Goal: Download file/media

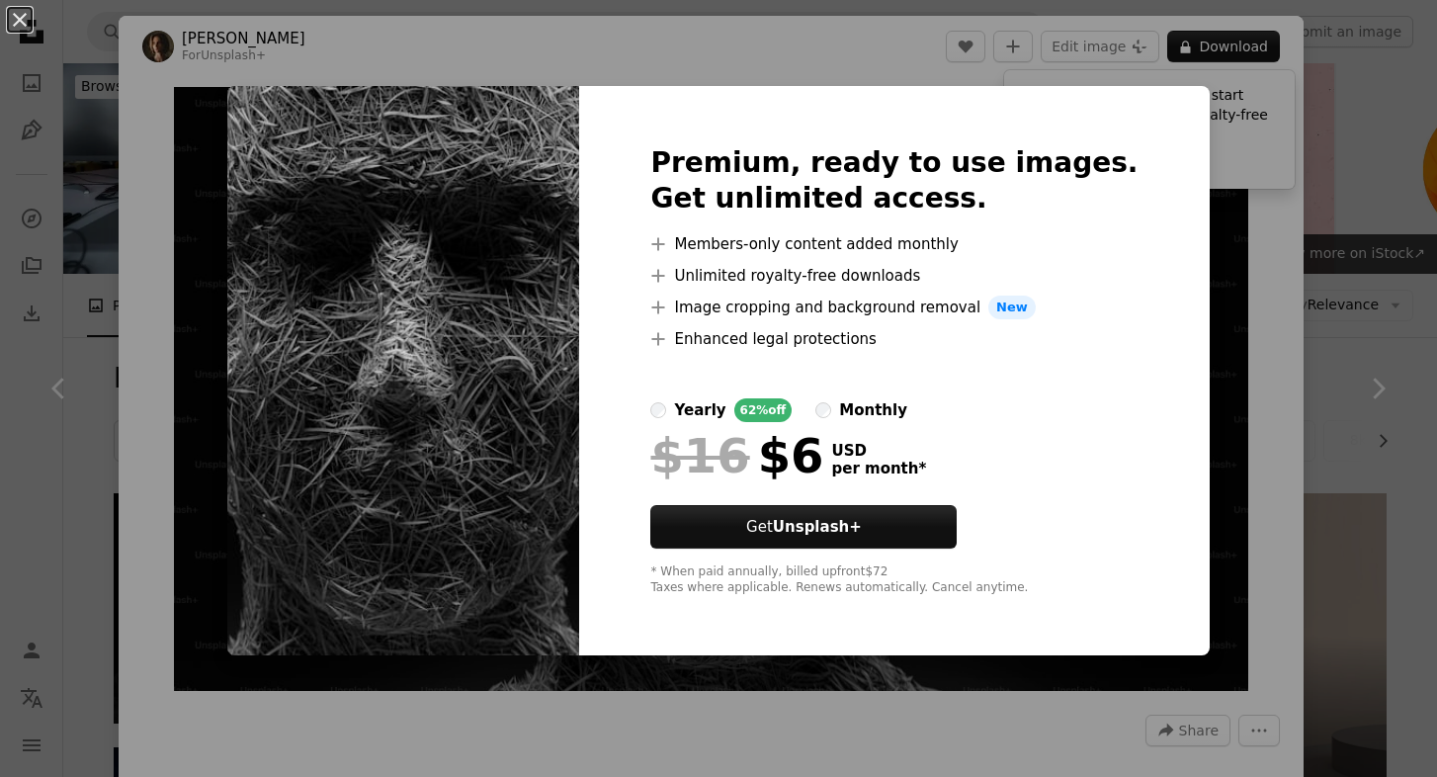
scroll to position [360, 0]
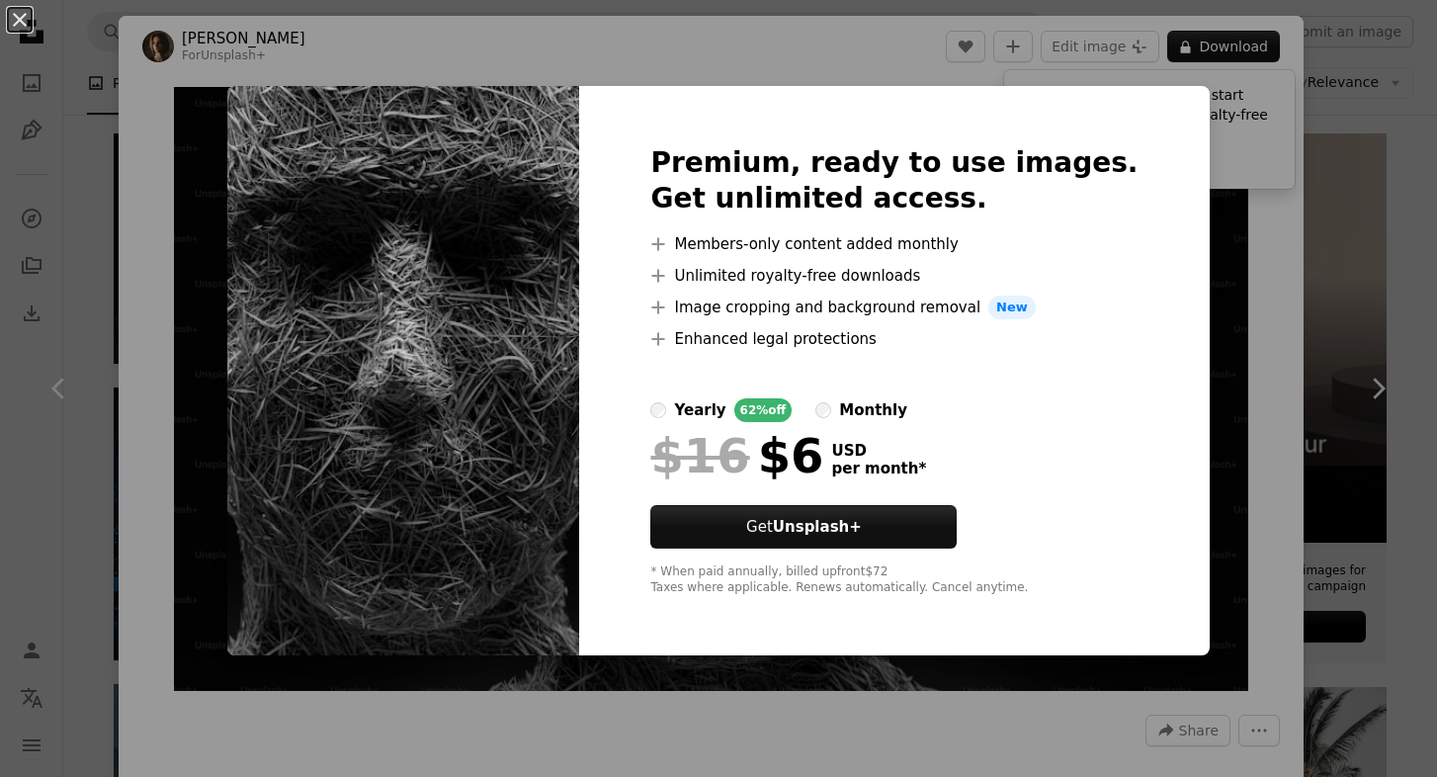
click at [958, 40] on div "An X shape Premium, ready to use images. Get unlimited access. A plus sign Memb…" at bounding box center [718, 388] width 1437 height 777
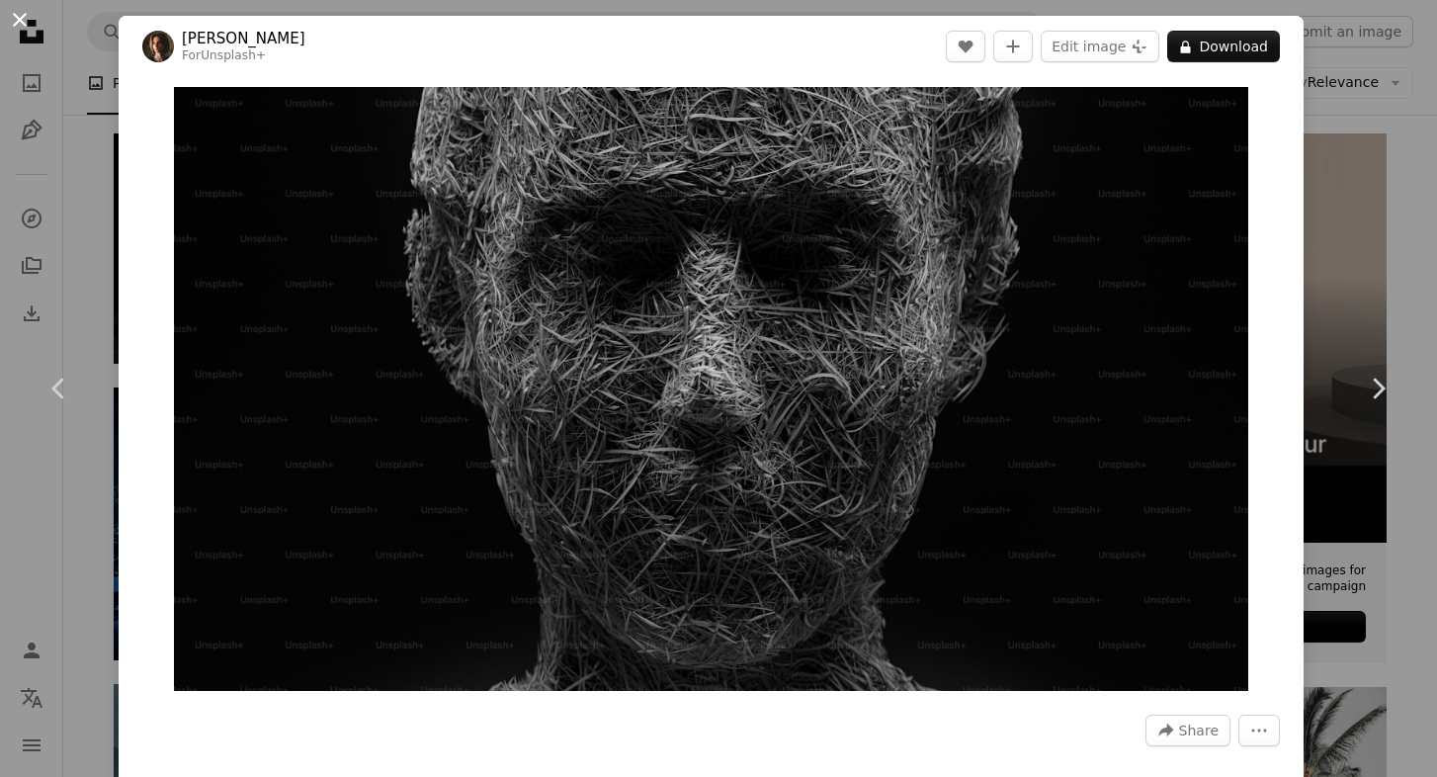
click at [21, 24] on button "An X shape" at bounding box center [20, 20] width 24 height 24
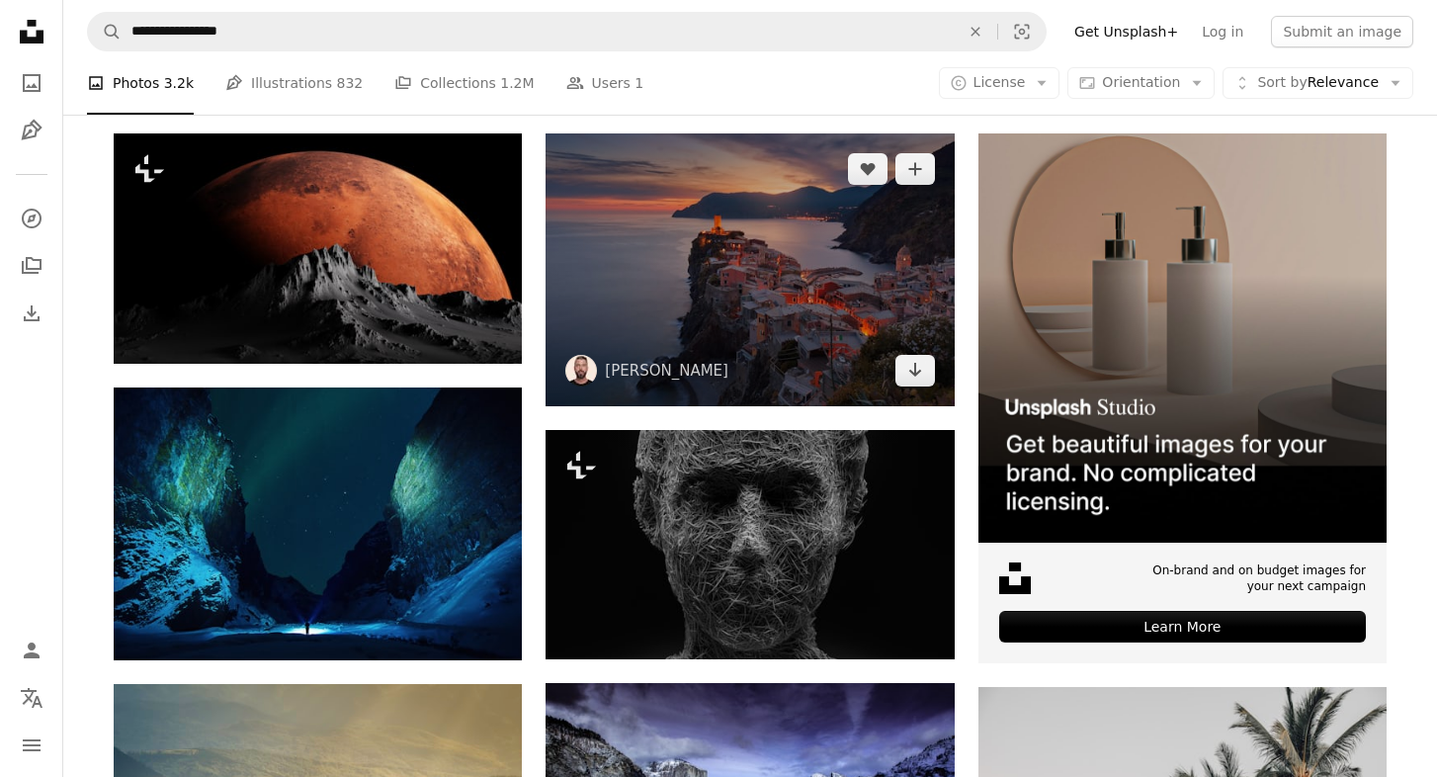
click at [685, 297] on img at bounding box center [750, 269] width 408 height 272
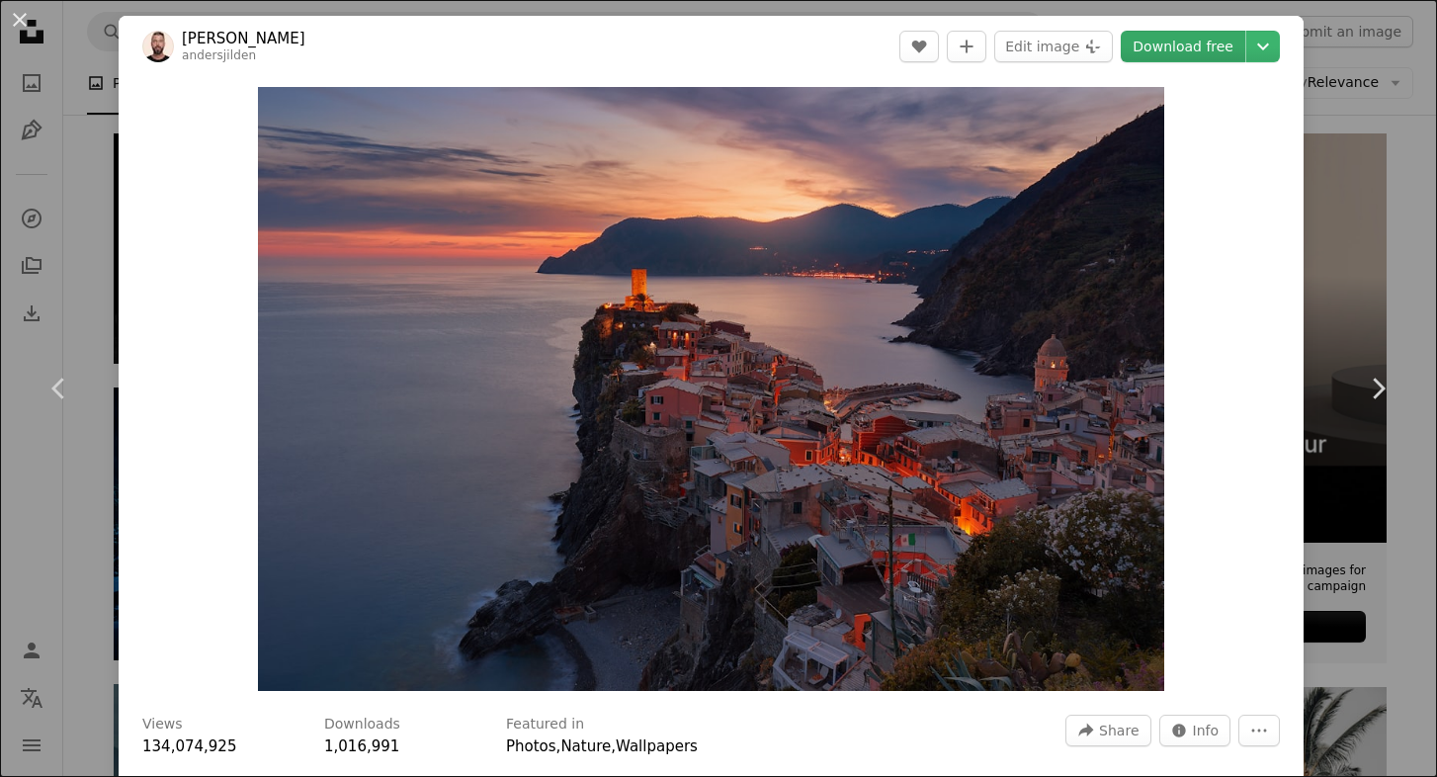
click at [1222, 49] on link "Download free" at bounding box center [1183, 47] width 125 height 32
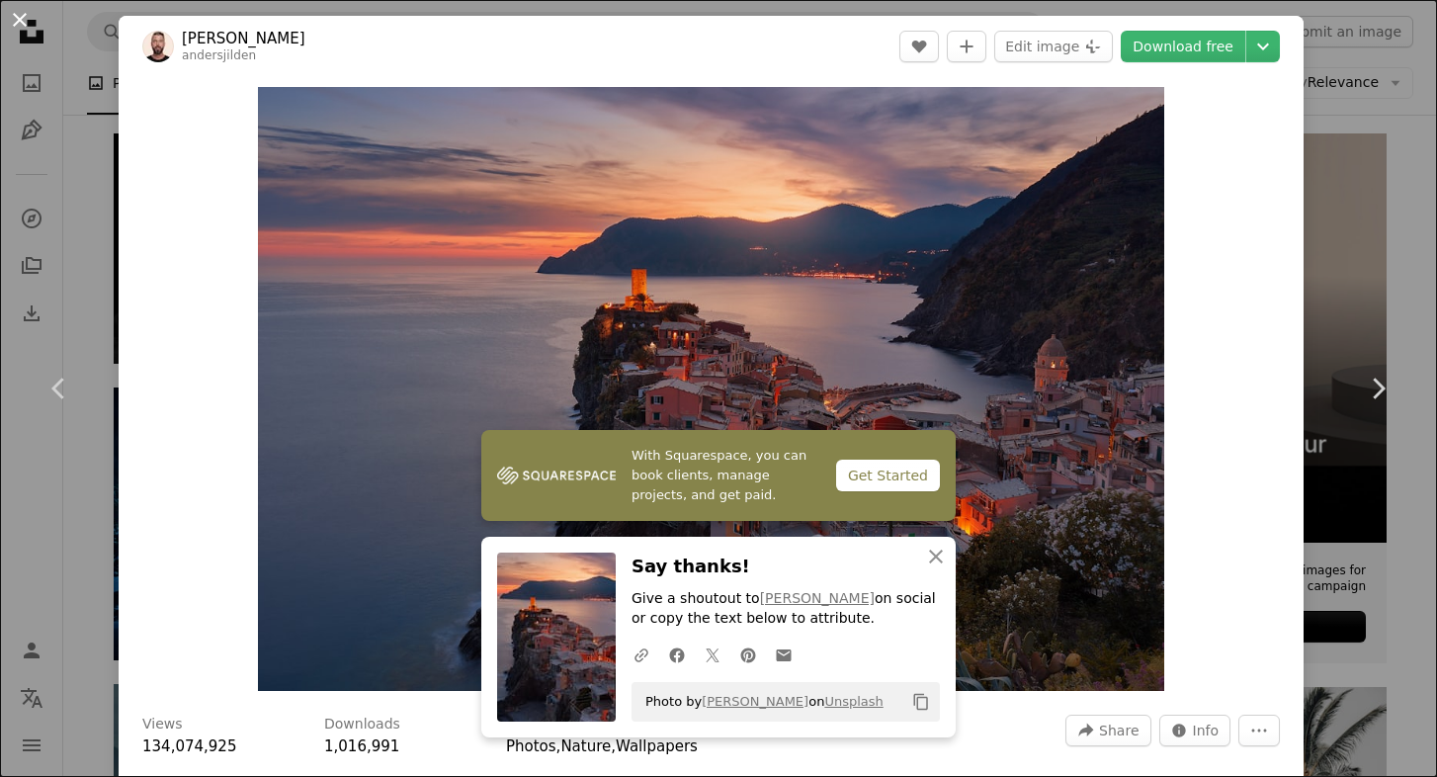
click at [20, 18] on button "An X shape" at bounding box center [20, 20] width 24 height 24
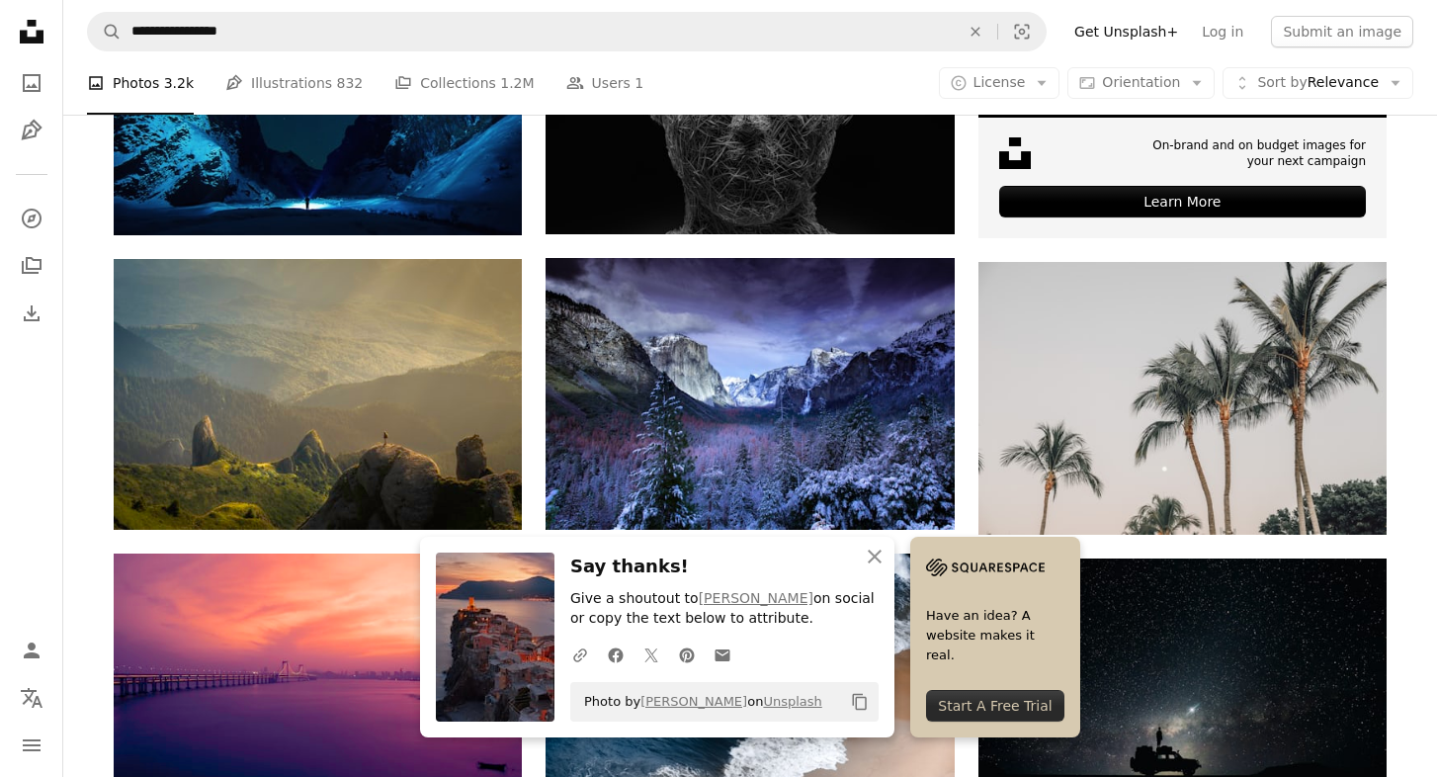
scroll to position [825, 0]
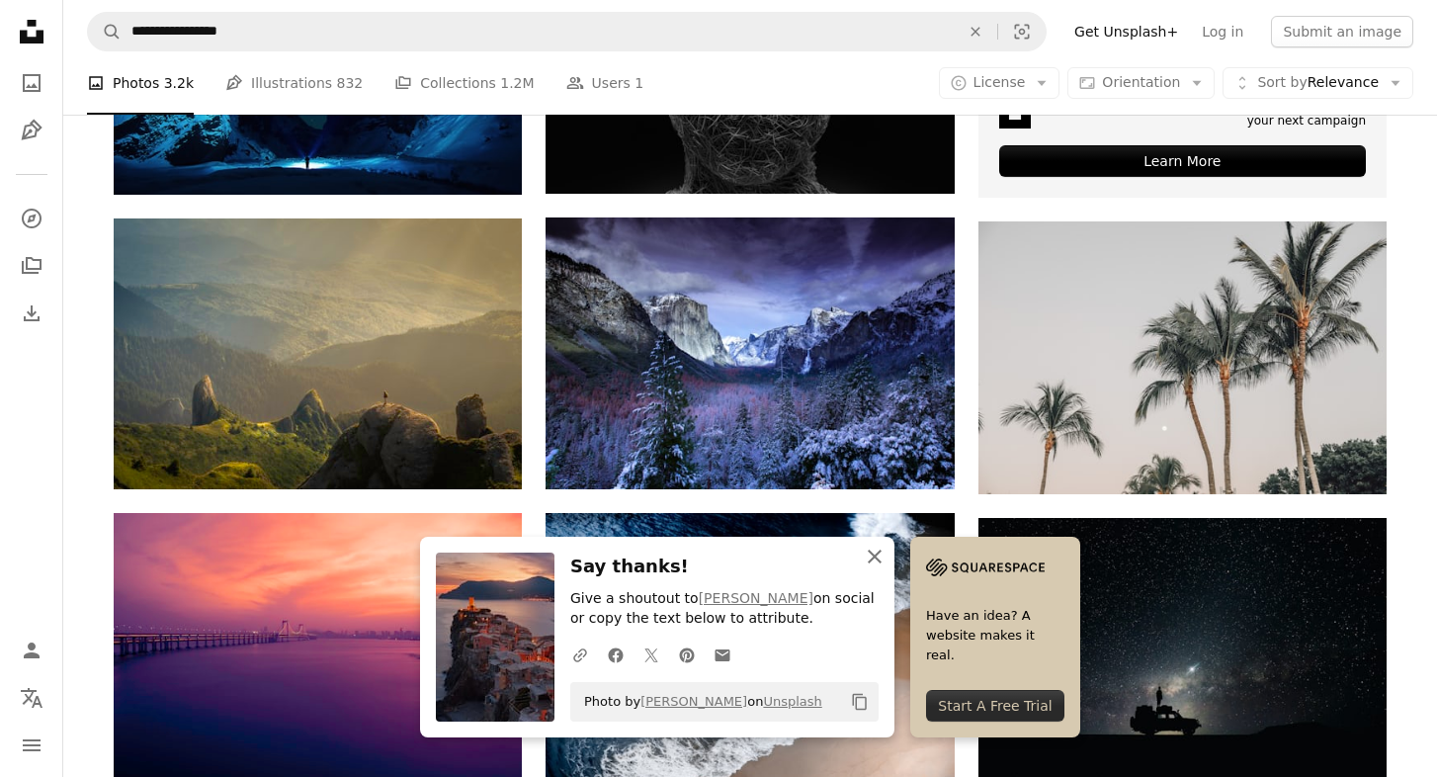
click at [869, 552] on icon "An X shape" at bounding box center [875, 557] width 24 height 24
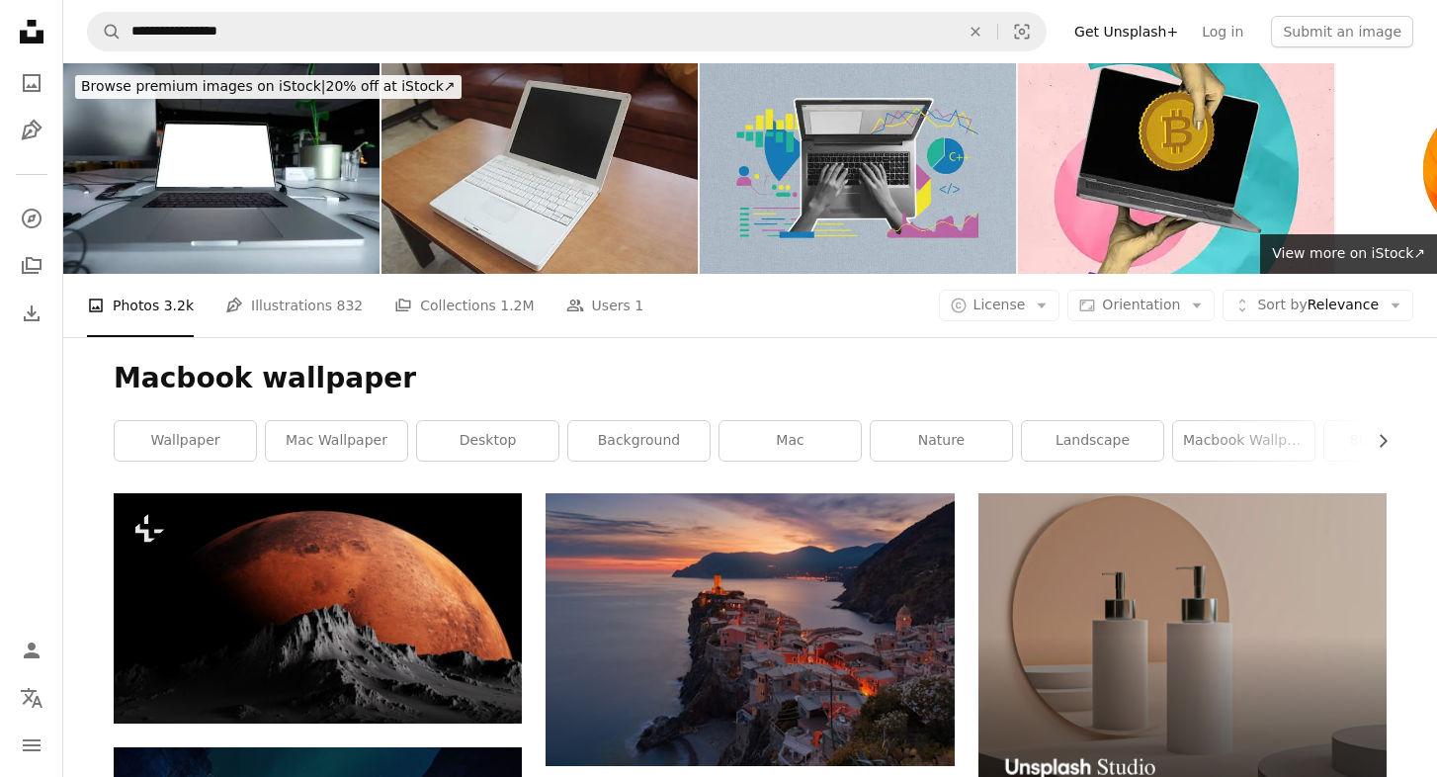
scroll to position [0, 0]
click at [389, 443] on link "mac wallpaper" at bounding box center [336, 441] width 141 height 40
